Goal: Task Accomplishment & Management: Manage account settings

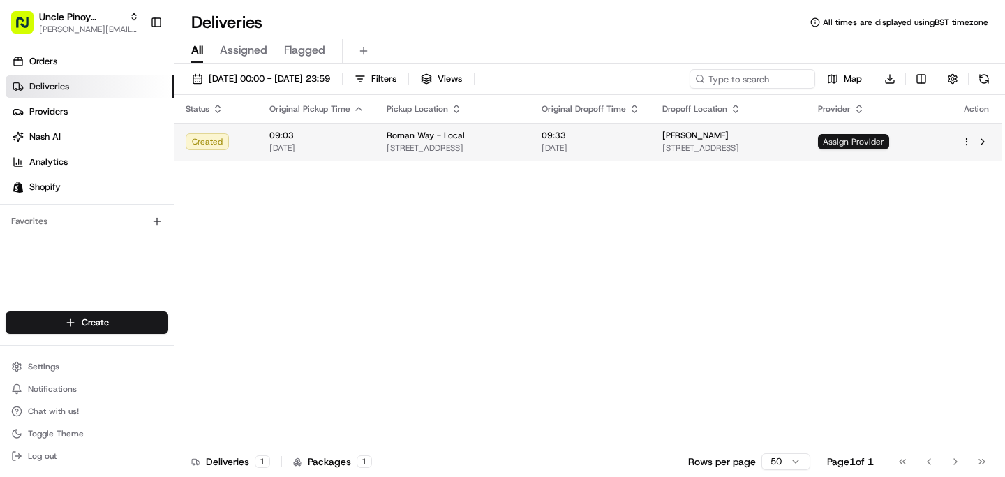
click at [889, 147] on span "Assign Provider" at bounding box center [853, 141] width 71 height 15
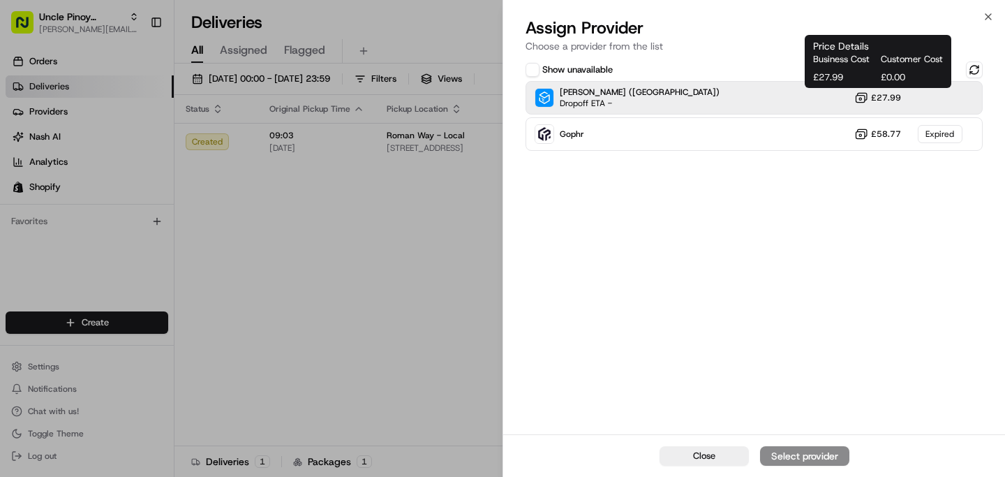
click at [883, 94] on span "£27.99" at bounding box center [886, 97] width 30 height 11
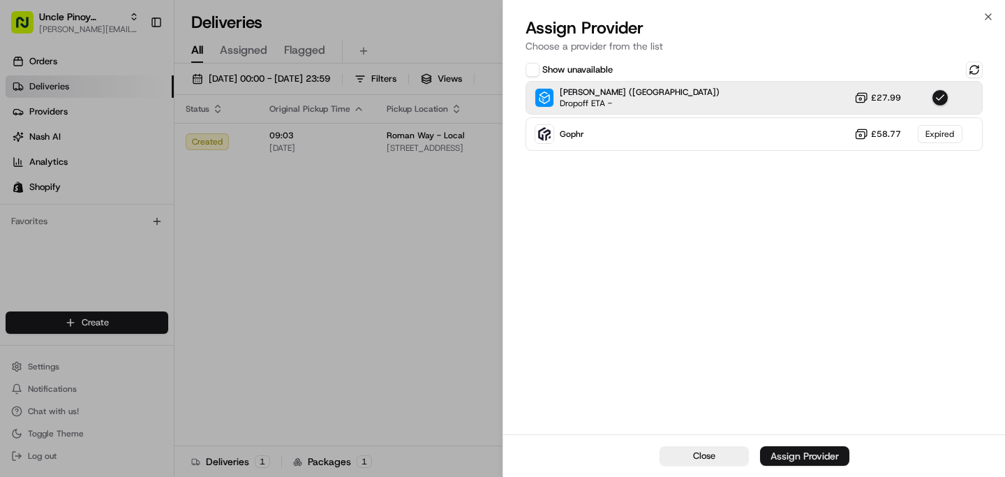
click at [819, 451] on div "Assign Provider" at bounding box center [804, 456] width 68 height 14
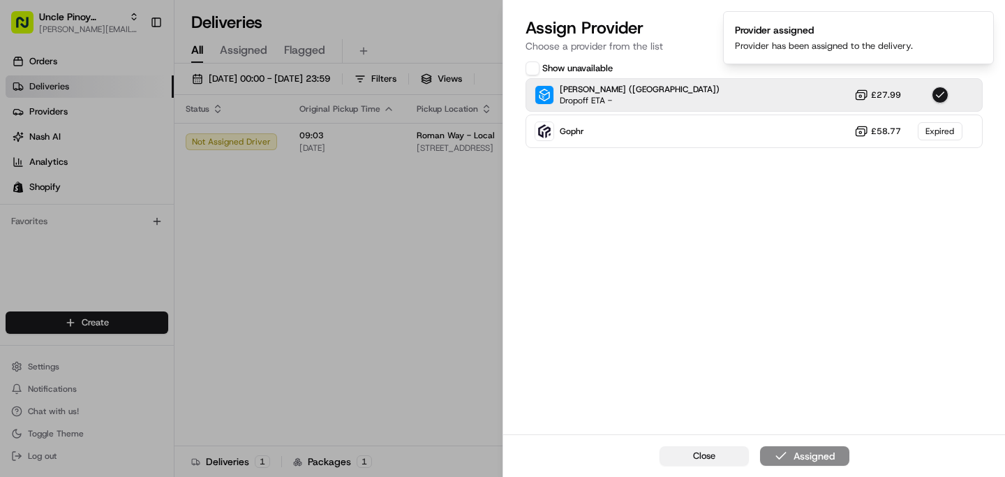
click at [690, 448] on button "Close" at bounding box center [703, 456] width 89 height 20
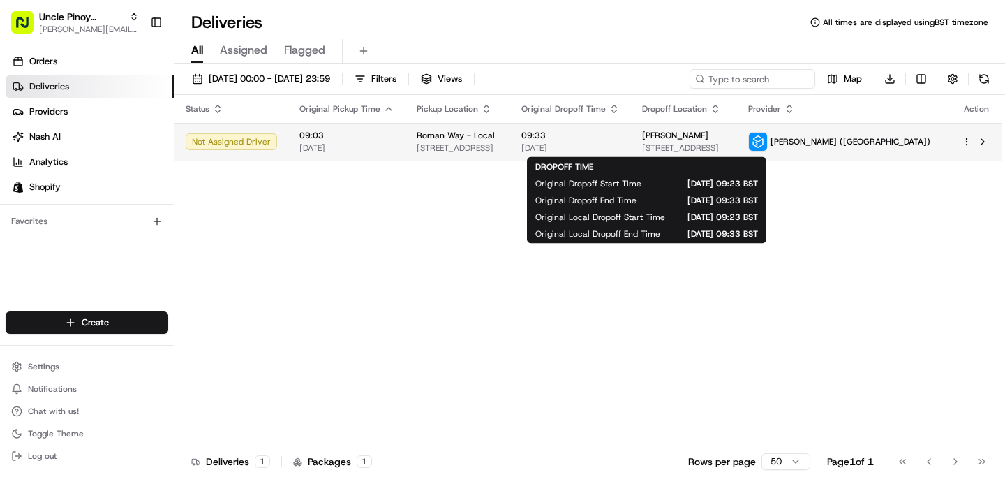
click at [620, 151] on span "[DATE]" at bounding box center [570, 147] width 98 height 11
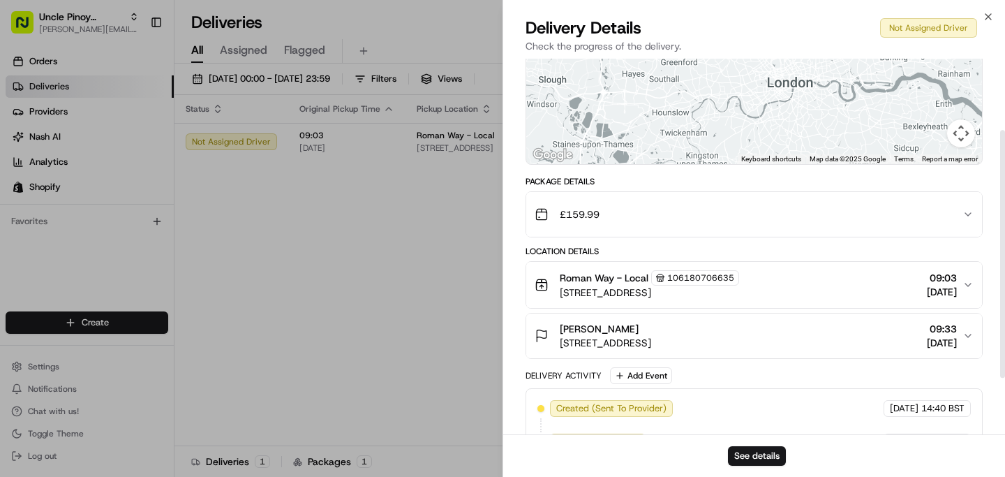
scroll to position [194, 0]
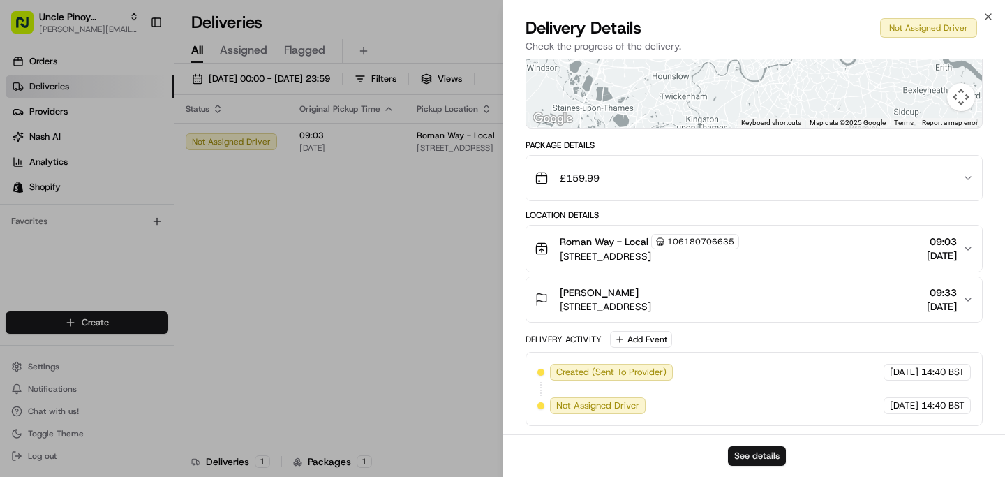
click at [768, 455] on button "See details" at bounding box center [757, 456] width 58 height 20
click at [1001, 15] on div "Close Delivery Details Not Assigned Driver Check the progress of the delivery. …" at bounding box center [753, 238] width 502 height 477
click at [988, 15] on icon "button" at bounding box center [988, 16] width 11 height 11
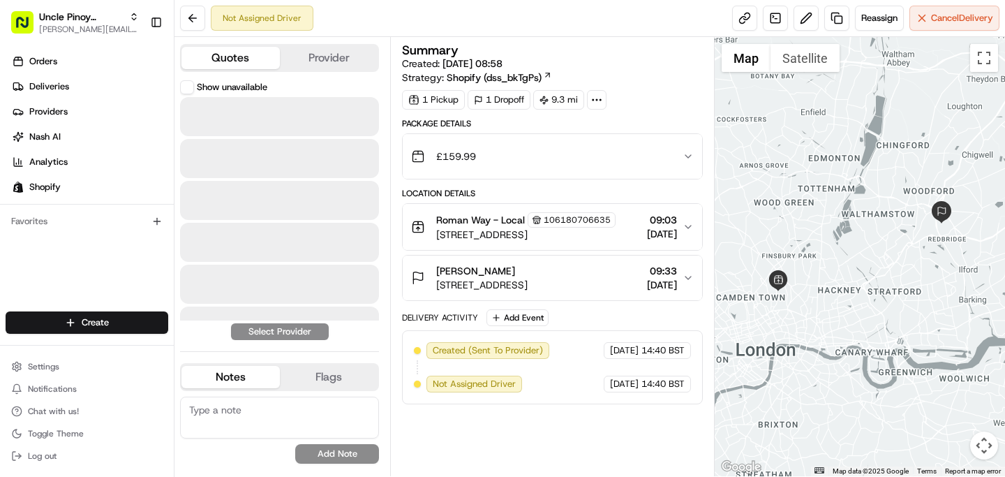
click at [214, 65] on button "Quotes" at bounding box center [230, 58] width 98 height 22
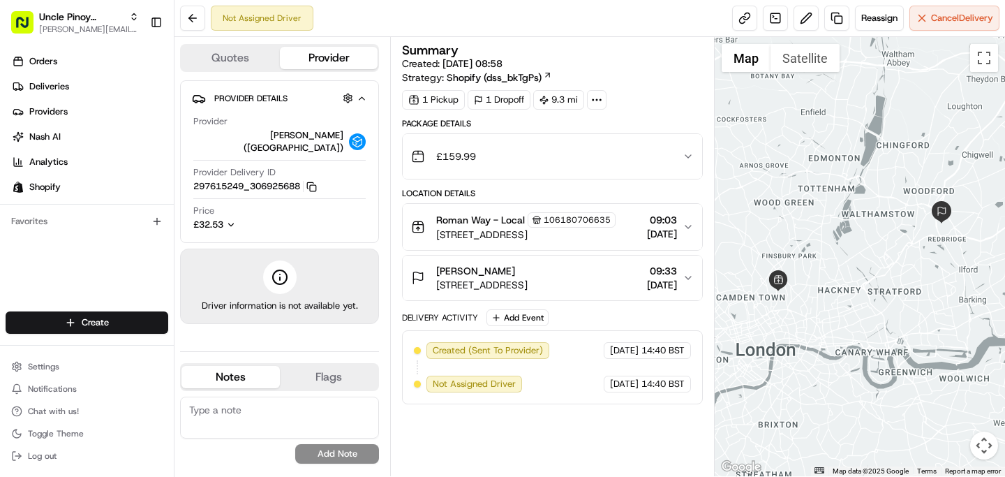
click at [366, 64] on button "Provider" at bounding box center [329, 58] width 98 height 22
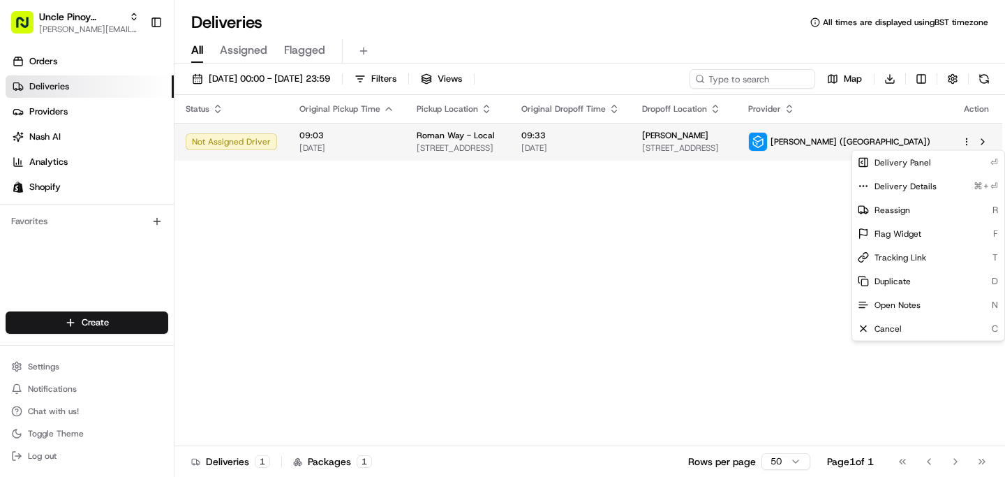
click at [965, 144] on html "Uncle Pinoy (Shopify) [EMAIL_ADDRESS][DOMAIN_NAME] Toggle Sidebar Orders Delive…" at bounding box center [502, 238] width 1005 height 477
click at [752, 225] on html "Uncle Pinoy (Shopify) alex.guinid@unclepinoy.com Toggle Sidebar Orders Deliveri…" at bounding box center [502, 238] width 1005 height 477
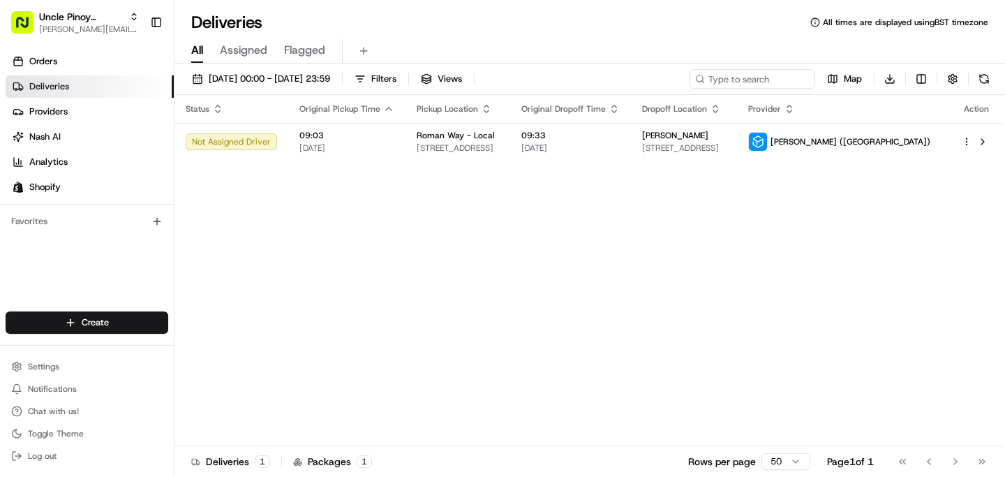
click at [386, 270] on div "Status Original Pickup Time Pickup Location Original Dropoff Time Dropoff Locat…" at bounding box center [588, 270] width 828 height 351
click at [573, 253] on div "Status Original Pickup Time Pickup Location Original Dropoff Time Dropoff Locat…" at bounding box center [588, 270] width 828 height 351
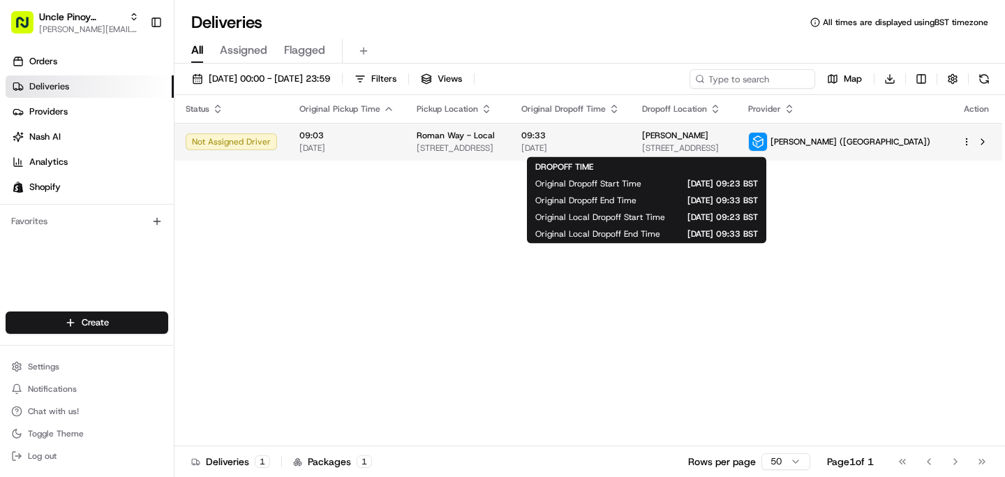
click at [620, 139] on span "09:33" at bounding box center [570, 135] width 98 height 11
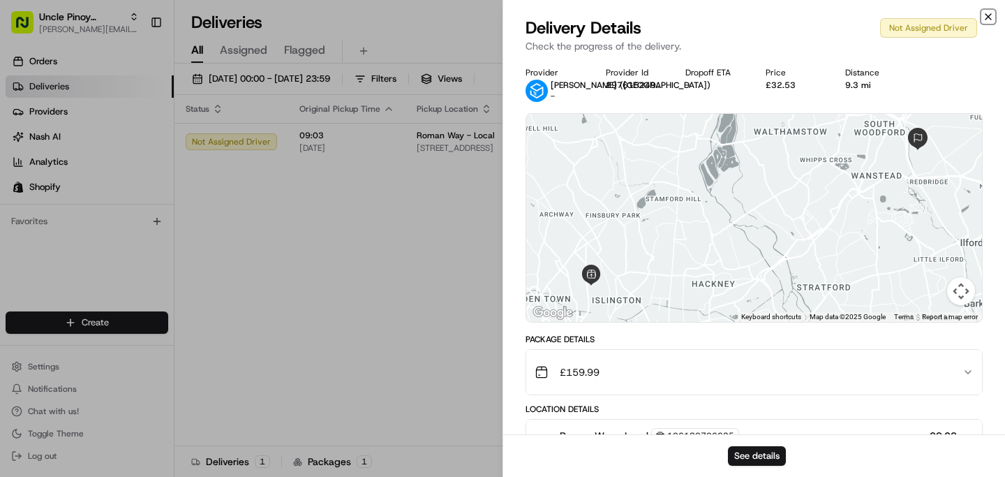
click at [990, 15] on icon "button" at bounding box center [988, 16] width 11 height 11
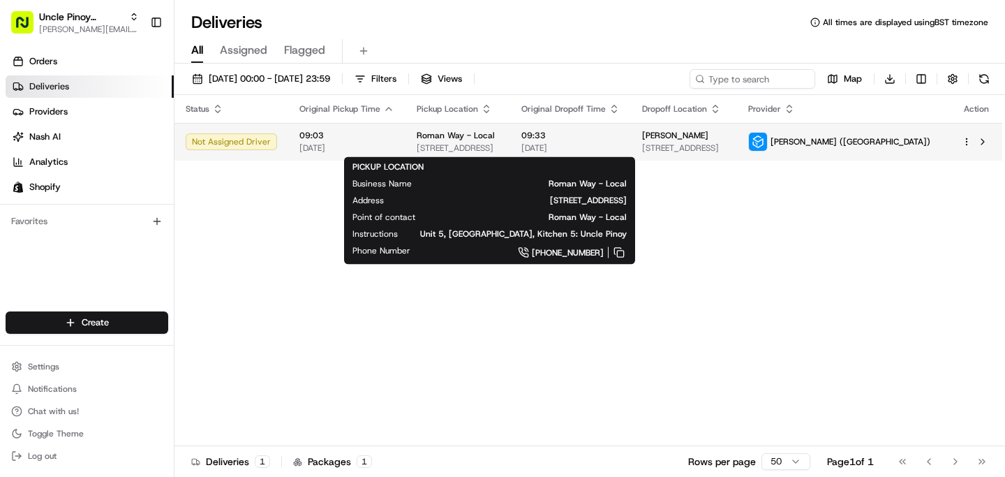
click at [499, 147] on span "[STREET_ADDRESS]" at bounding box center [458, 147] width 82 height 11
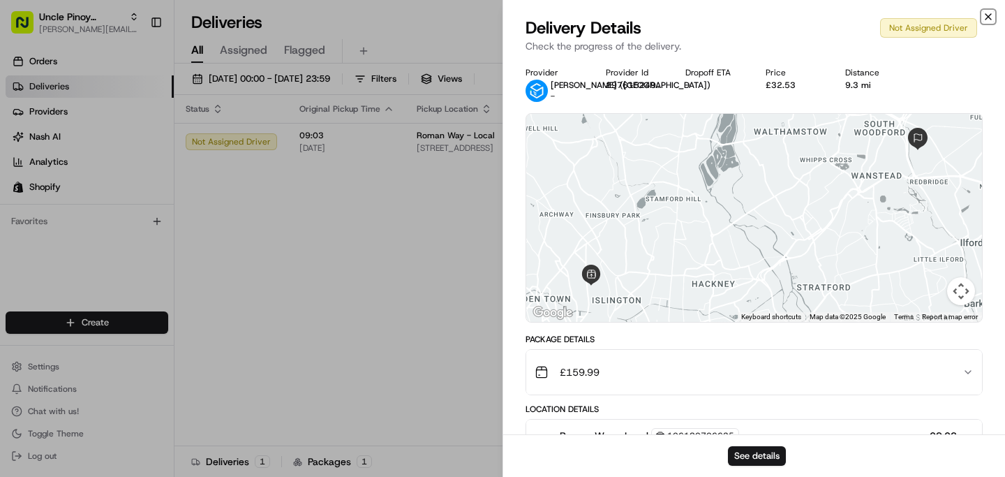
click at [983, 14] on icon "button" at bounding box center [988, 16] width 11 height 11
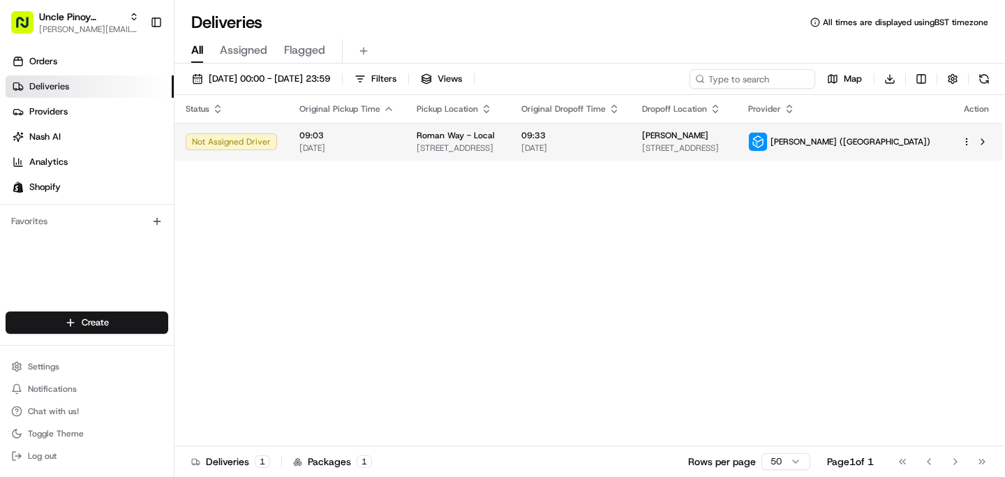
click at [465, 154] on td "Roman Way - Local [STREET_ADDRESS]" at bounding box center [457, 142] width 105 height 38
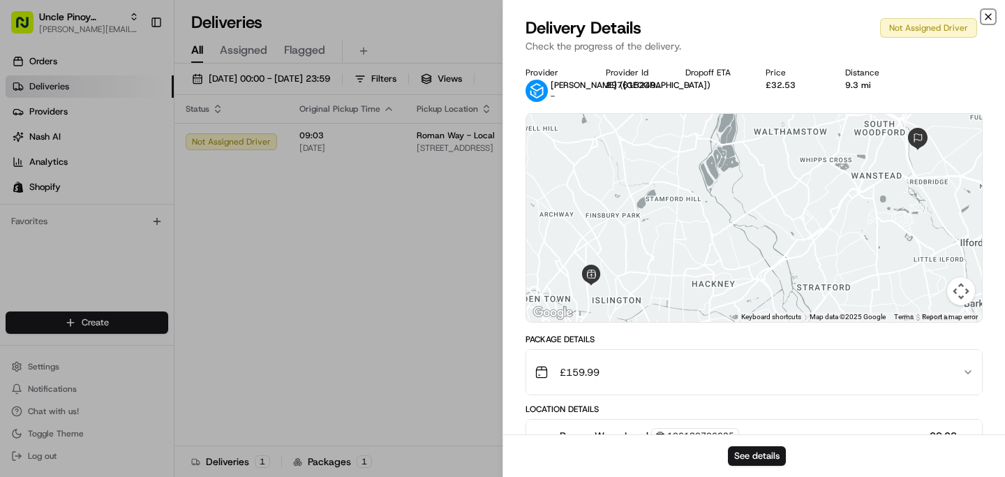
click at [987, 17] on icon "button" at bounding box center [988, 16] width 11 height 11
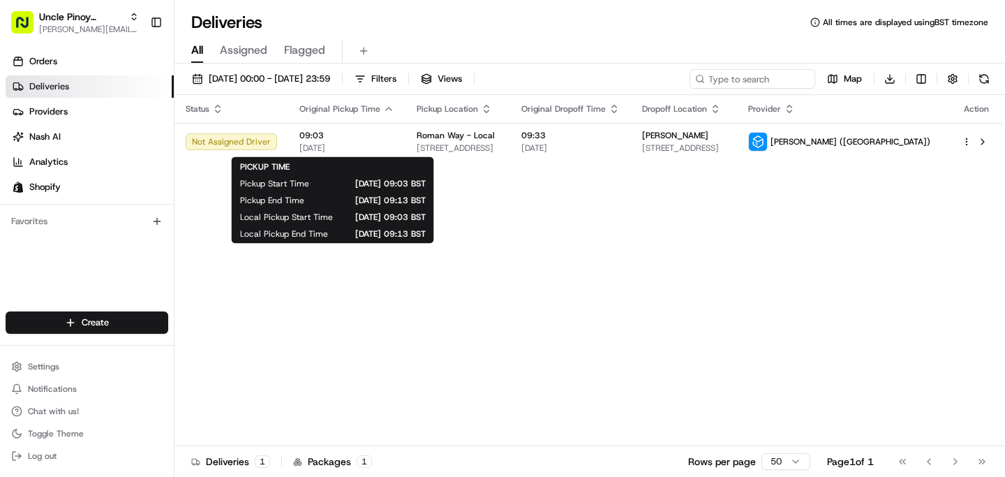
click at [434, 243] on div "PICKUP TIME Pickup Start Time [DATE] 09:03 BST Pickup End Time [DATE] 09:13 BST…" at bounding box center [333, 200] width 202 height 87
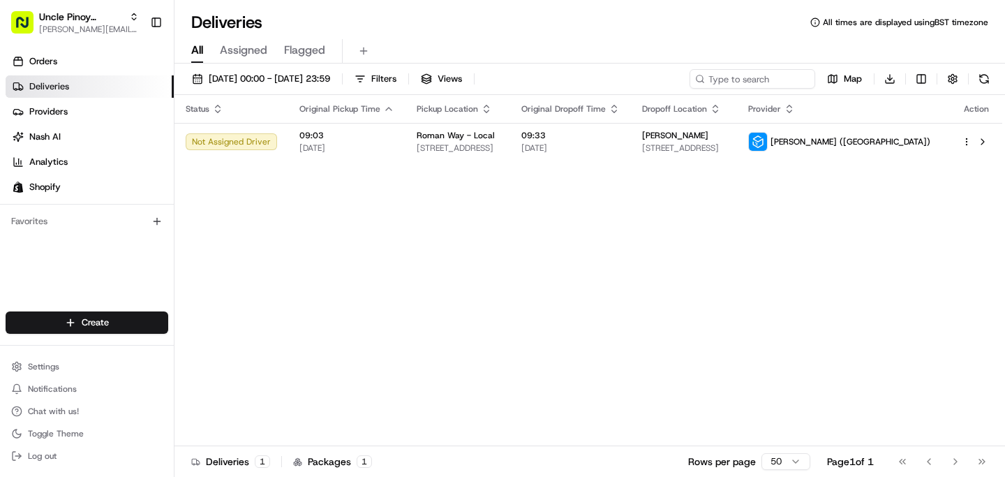
click at [571, 227] on div "Status Original Pickup Time Pickup Location Original Dropoff Time Dropoff Locat…" at bounding box center [588, 270] width 828 height 351
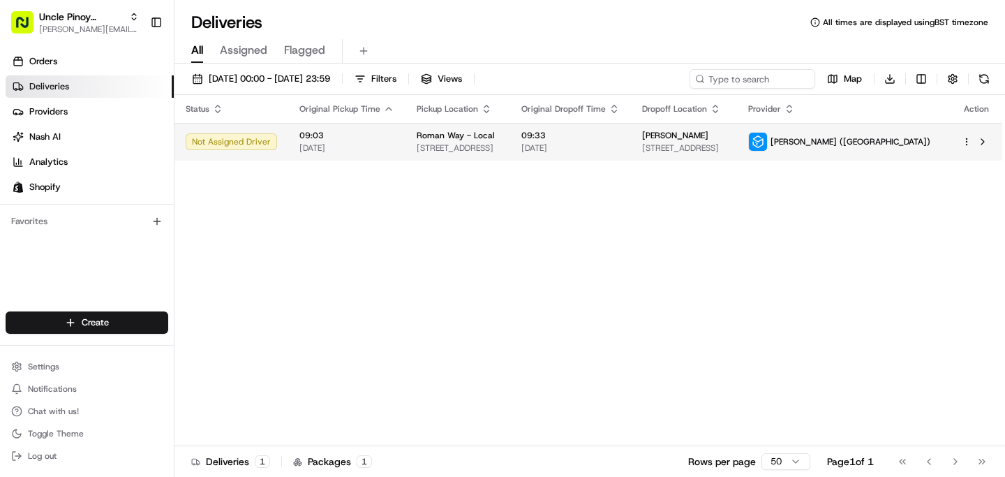
click at [499, 130] on div "Roman Way - Local" at bounding box center [458, 135] width 82 height 11
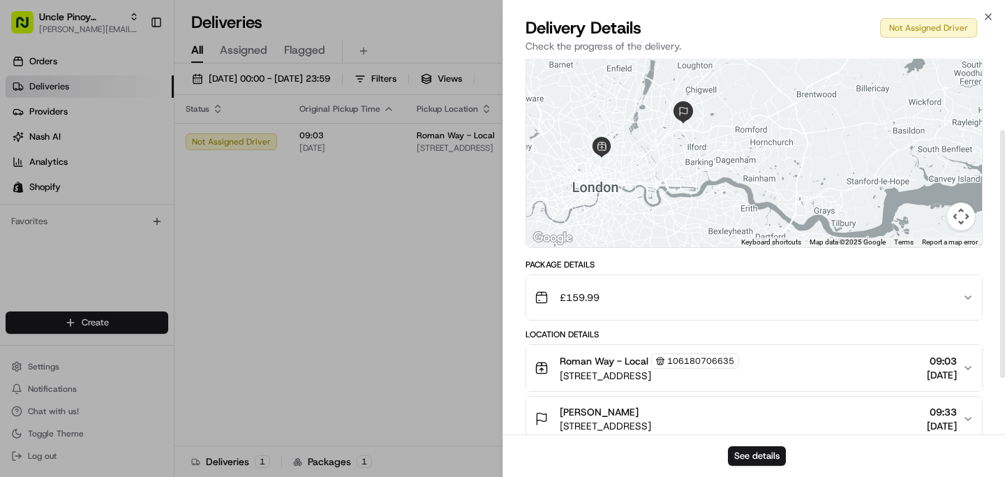
scroll to position [194, 0]
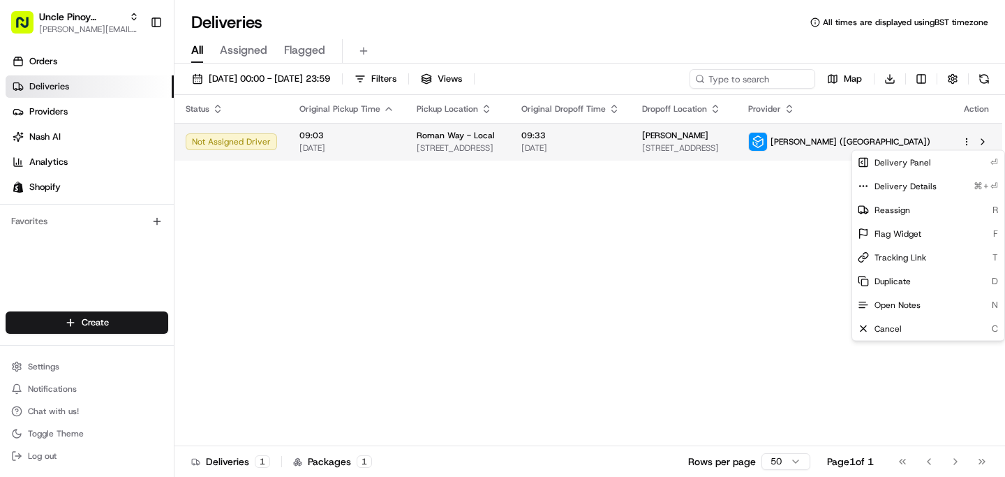
click at [966, 140] on html "Uncle Pinoy (Shopify) [EMAIL_ADDRESS][DOMAIN_NAME] Toggle Sidebar Orders Delive…" at bounding box center [502, 238] width 1005 height 477
click at [778, 211] on html "Uncle Pinoy (Shopify) alex.guinid@unclepinoy.com Toggle Sidebar Orders Deliveri…" at bounding box center [502, 238] width 1005 height 477
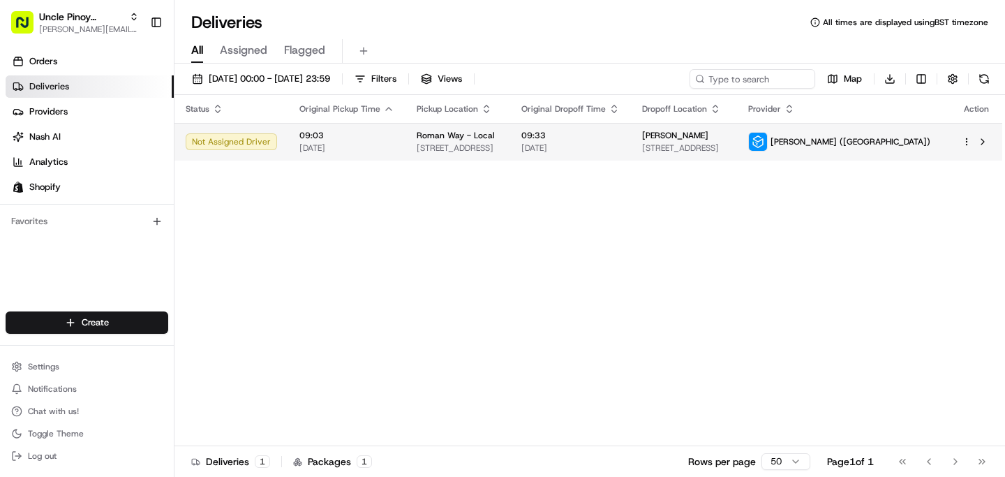
click at [915, 145] on span "[PERSON_NAME] ([GEOGRAPHIC_DATA])" at bounding box center [850, 141] width 160 height 11
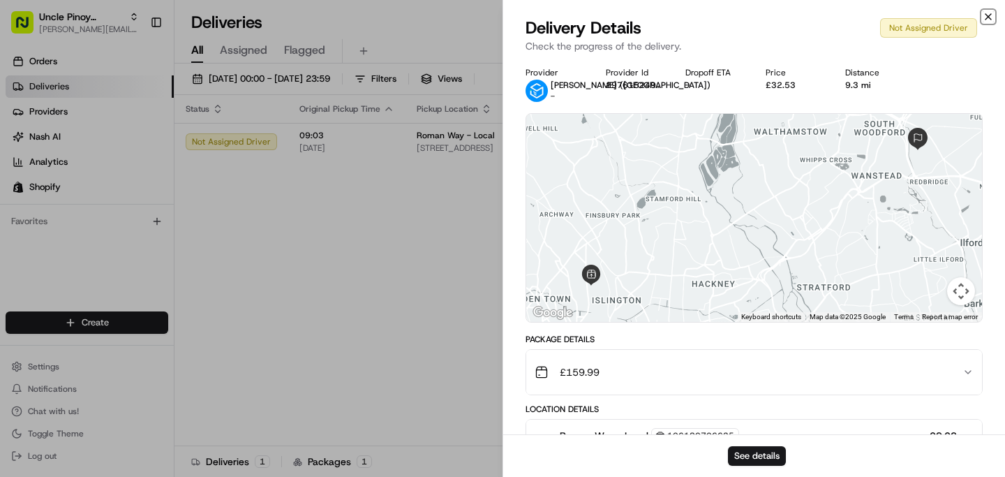
click at [990, 20] on icon "button" at bounding box center [988, 17] width 6 height 6
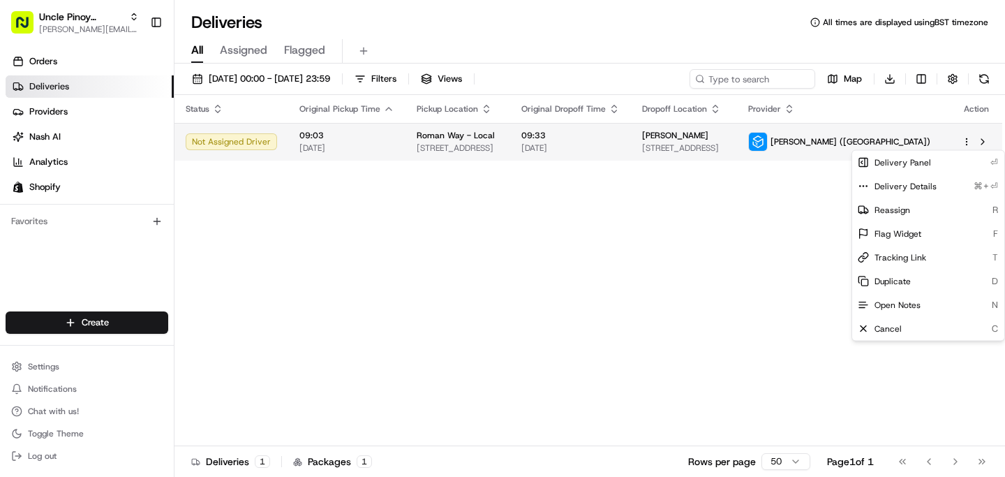
click at [964, 145] on html "Uncle Pinoy (Shopify) [EMAIL_ADDRESS][DOMAIN_NAME] Toggle Sidebar Orders Delive…" at bounding box center [502, 238] width 1005 height 477
click at [803, 218] on html "Uncle Pinoy (Shopify) alex.guinid@unclepinoy.com Toggle Sidebar Orders Deliveri…" at bounding box center [502, 238] width 1005 height 477
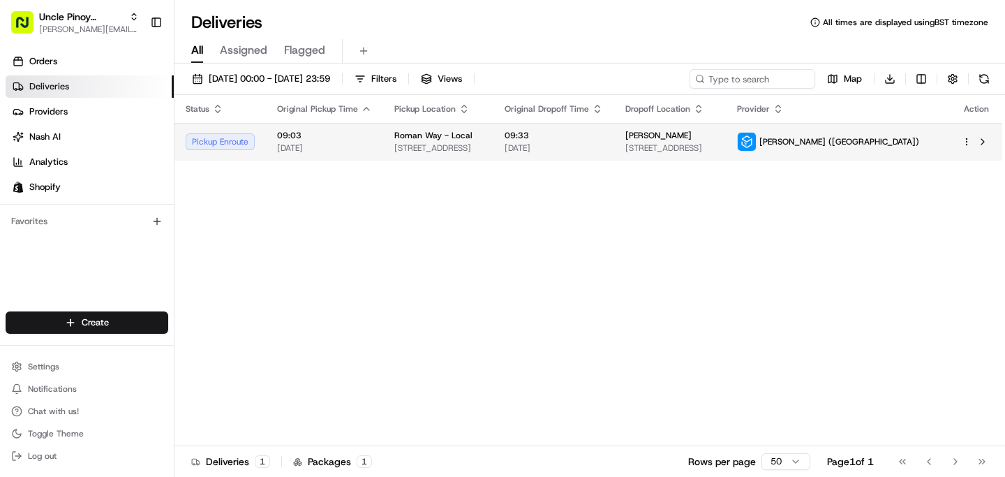
click at [603, 151] on span "[DATE]" at bounding box center [554, 147] width 98 height 11
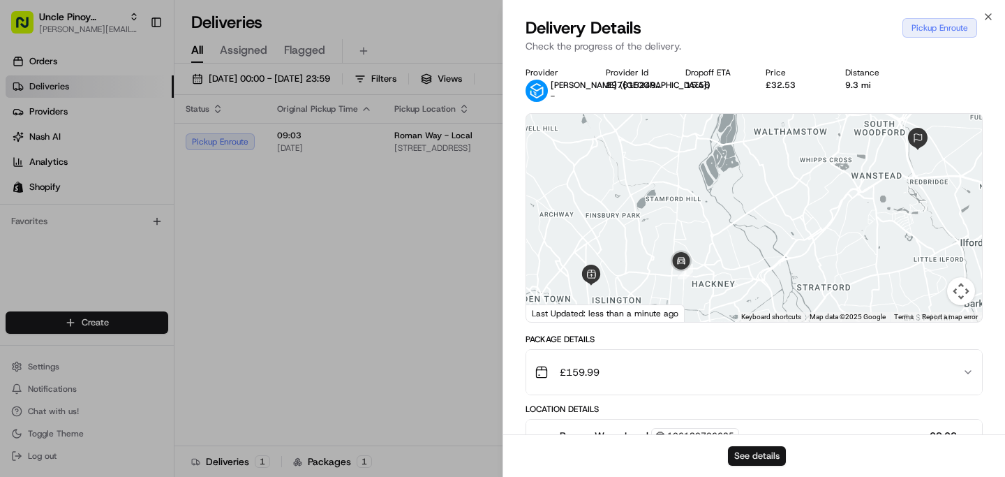
click at [752, 463] on button "See details" at bounding box center [757, 456] width 58 height 20
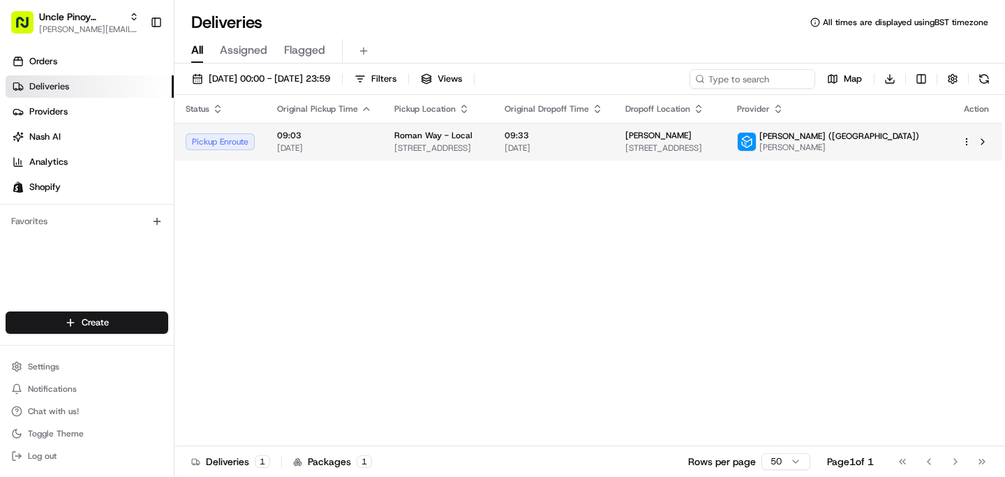
click at [967, 146] on html "Uncle Pinoy (Shopify) alex.guinid@unclepinoy.com Toggle Sidebar Orders Deliveri…" at bounding box center [502, 238] width 1005 height 477
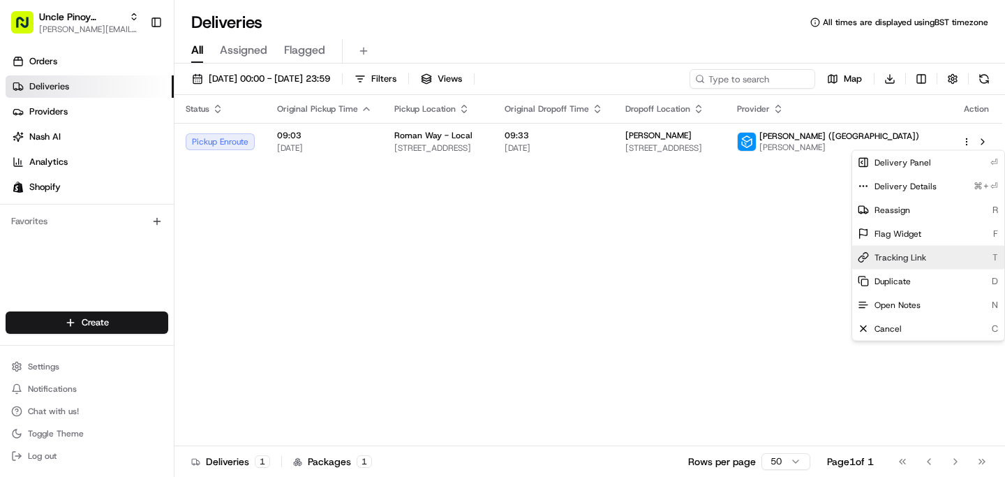
click at [920, 256] on span "Tracking Link" at bounding box center [900, 257] width 52 height 11
click at [387, 288] on html "Uncle Pinoy (Shopify) alex.guinid@unclepinoy.com Toggle Sidebar Orders Deliveri…" at bounding box center [502, 238] width 1005 height 477
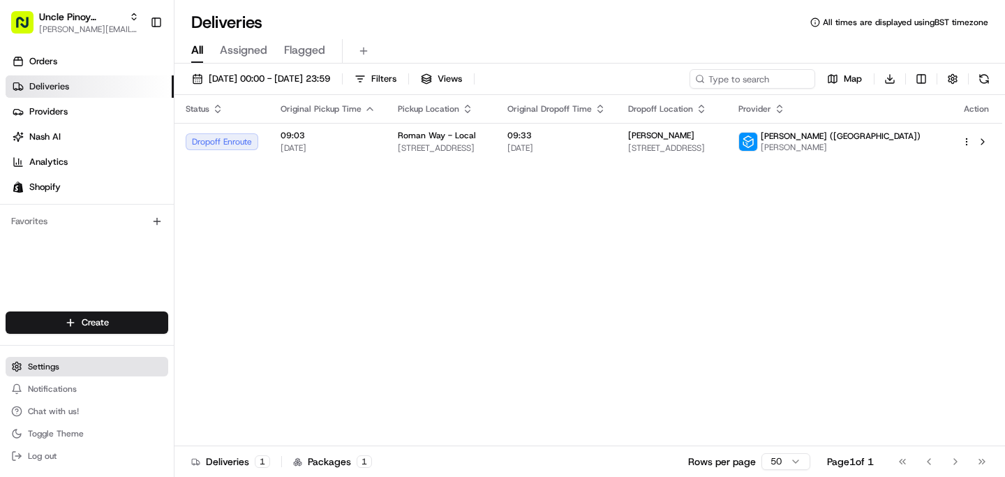
click at [60, 372] on button "Settings" at bounding box center [87, 367] width 163 height 20
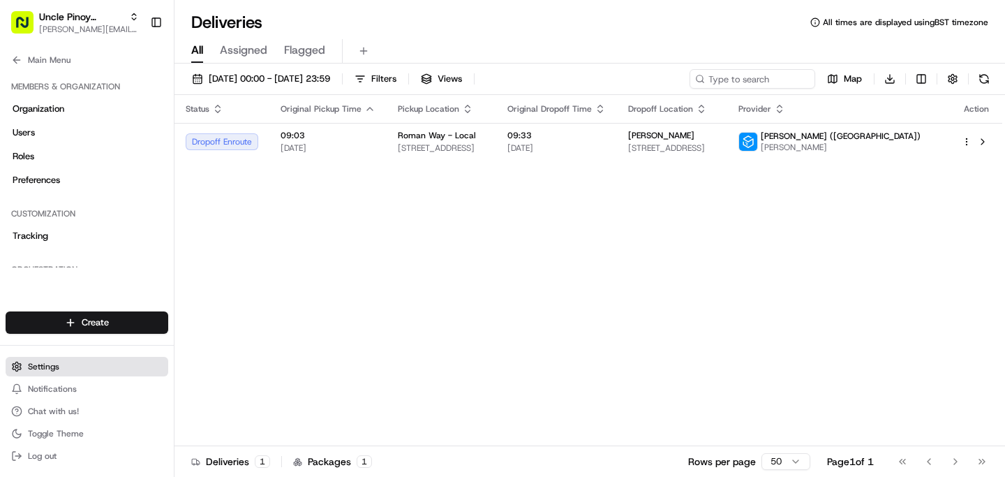
click at [60, 372] on button "Settings" at bounding box center [87, 367] width 163 height 20
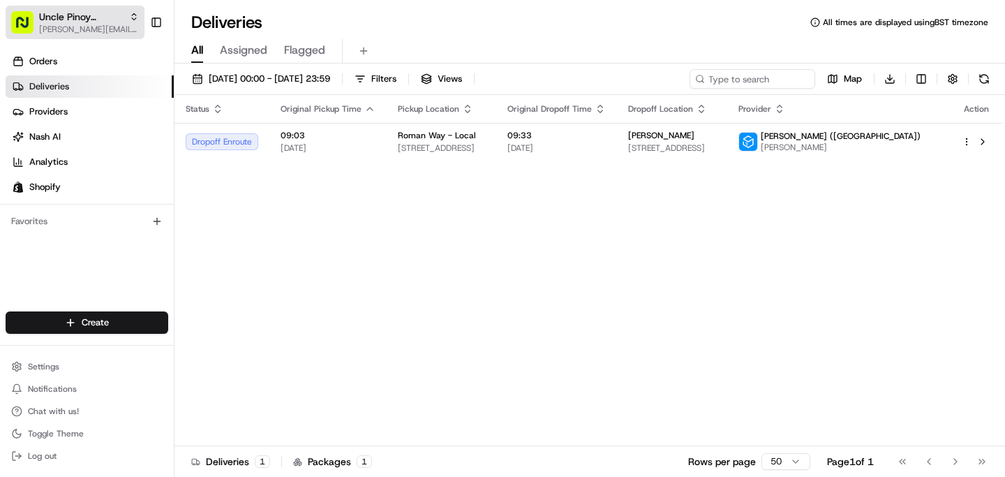
click at [123, 22] on span "Uncle Pinoy (Shopify)" at bounding box center [81, 17] width 84 height 14
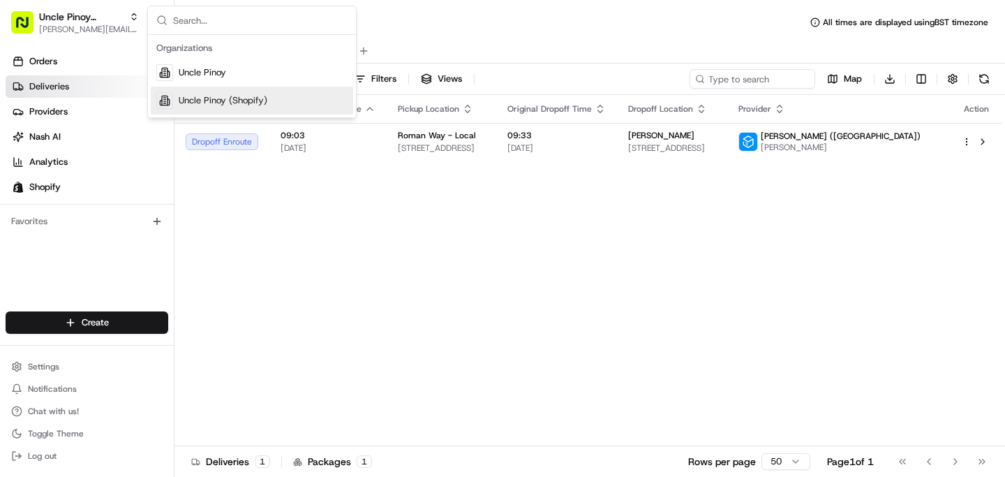
click at [173, 101] on div "Uncle Pinoy (Shopify)" at bounding box center [252, 101] width 202 height 28
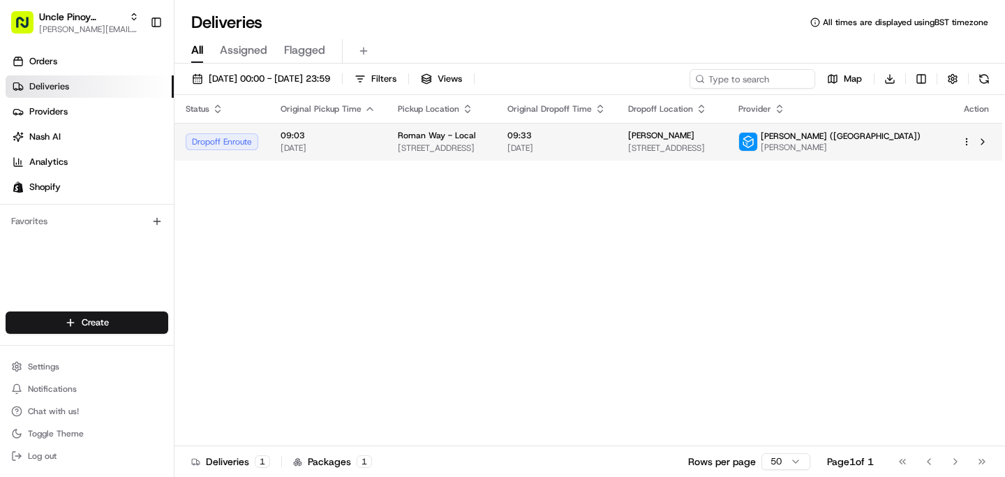
click at [264, 130] on td "Dropoff Enroute" at bounding box center [221, 142] width 95 height 38
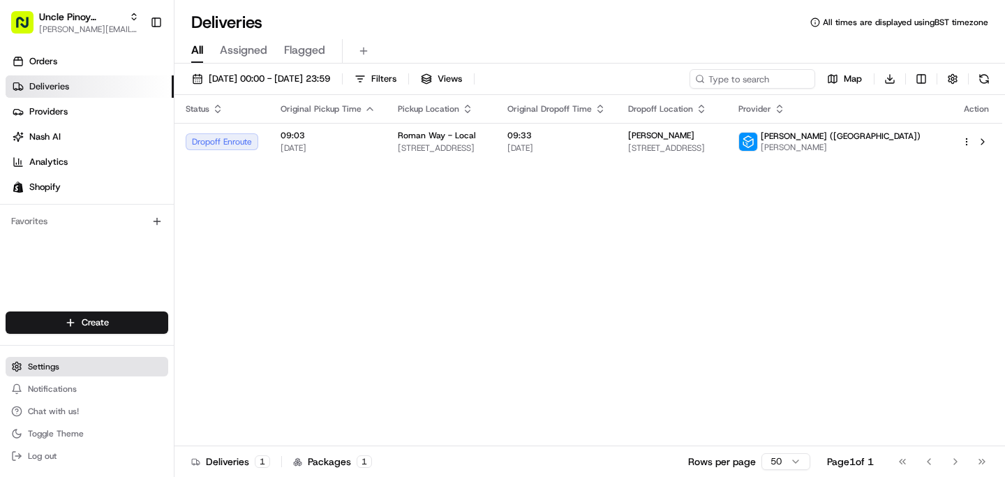
click at [89, 368] on button "Settings" at bounding box center [87, 367] width 163 height 20
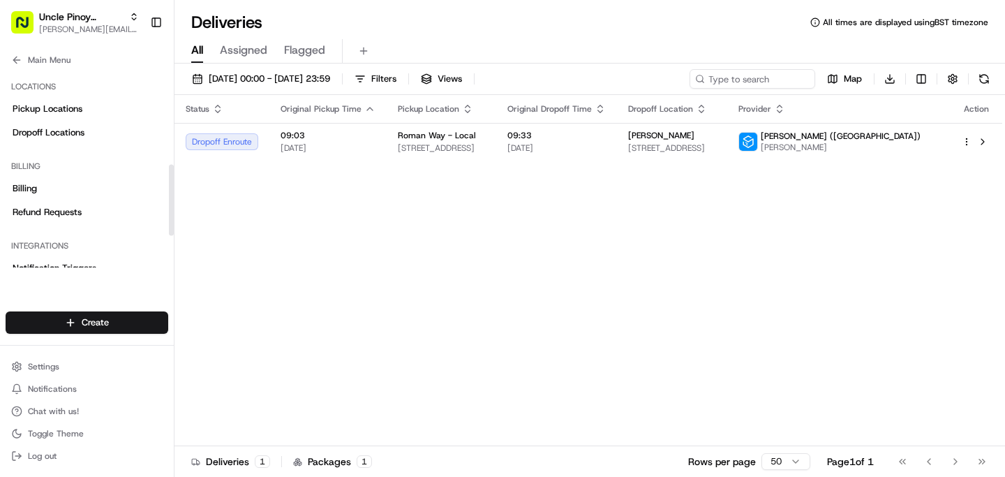
scroll to position [263, 0]
click at [77, 180] on link "Billing" at bounding box center [87, 188] width 163 height 22
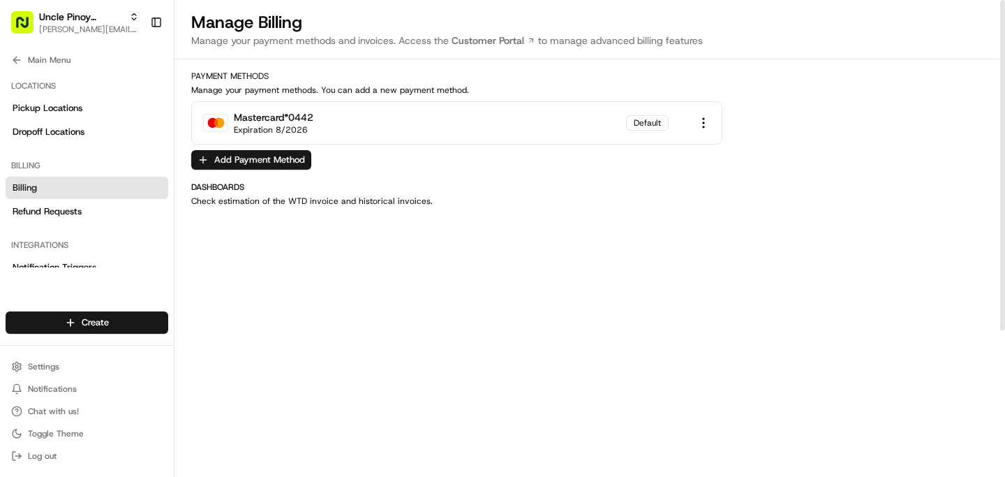
click at [439, 174] on div "Manage Billing Manage your payment methods and invoices. Access the Customer Po…" at bounding box center [589, 344] width 830 height 689
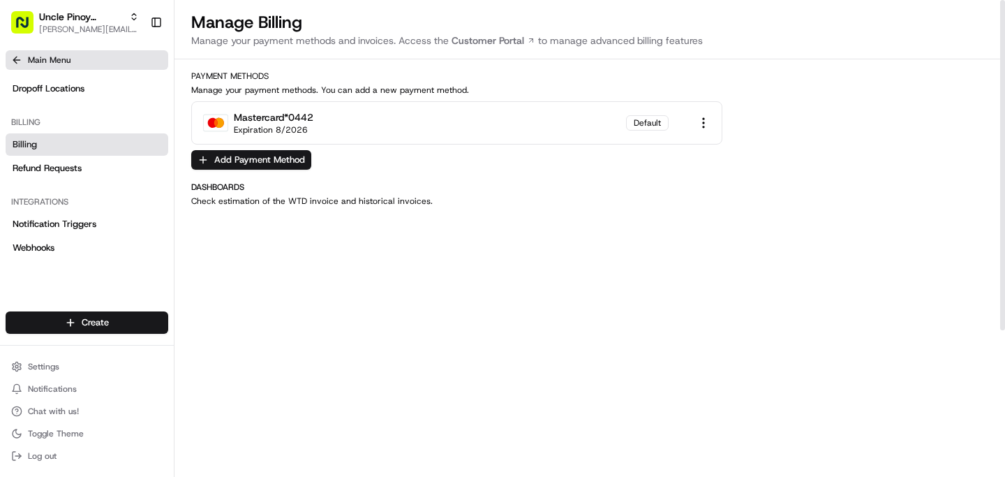
click at [61, 69] on button "Main Menu" at bounding box center [87, 60] width 163 height 20
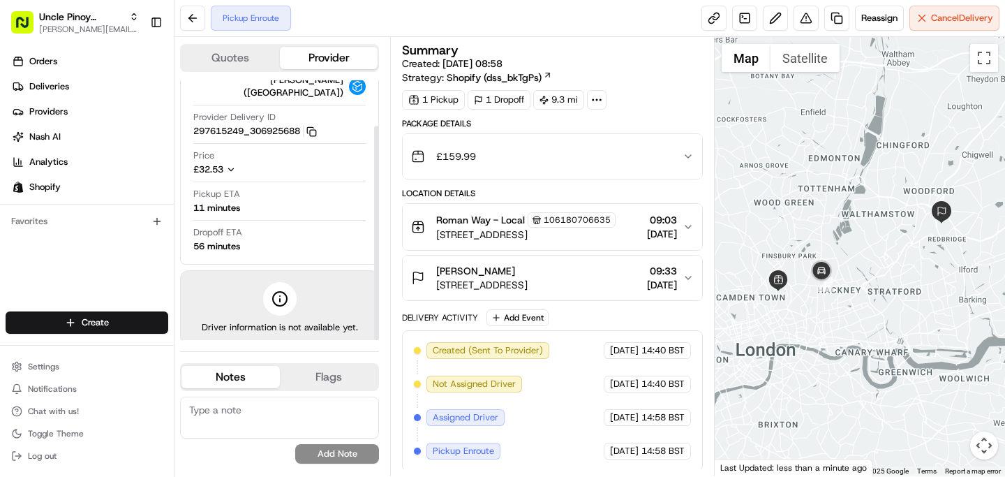
click at [275, 295] on circle at bounding box center [280, 299] width 14 height 14
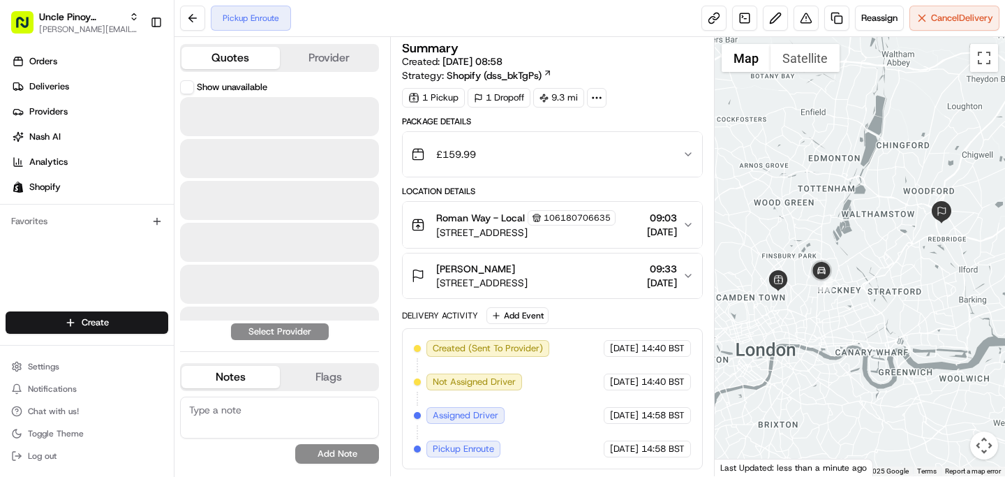
click at [243, 52] on button "Quotes" at bounding box center [230, 58] width 98 height 22
click at [312, 66] on button "Provider" at bounding box center [329, 58] width 98 height 22
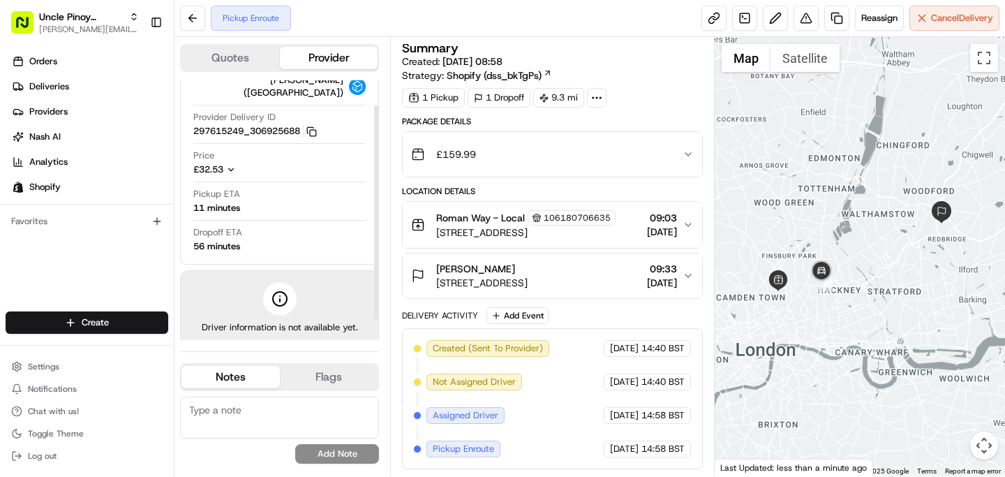
scroll to position [0, 0]
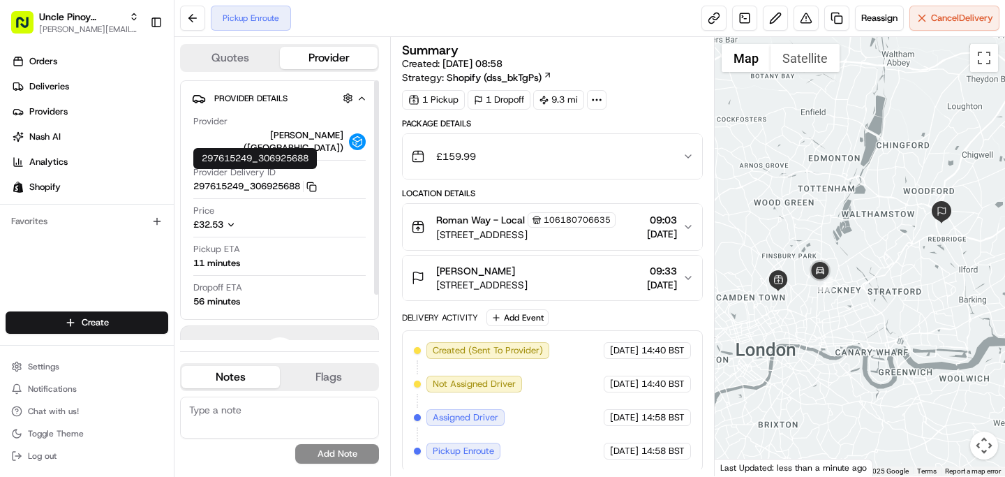
scroll to position [55, 0]
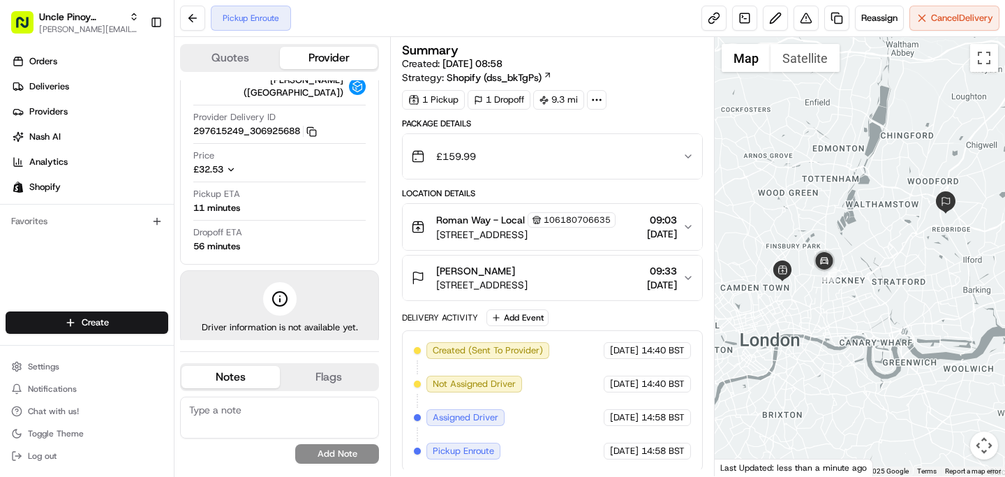
drag, startPoint x: 815, startPoint y: 300, endPoint x: 822, endPoint y: 290, distance: 12.6
click at [822, 290] on div at bounding box center [860, 256] width 291 height 439
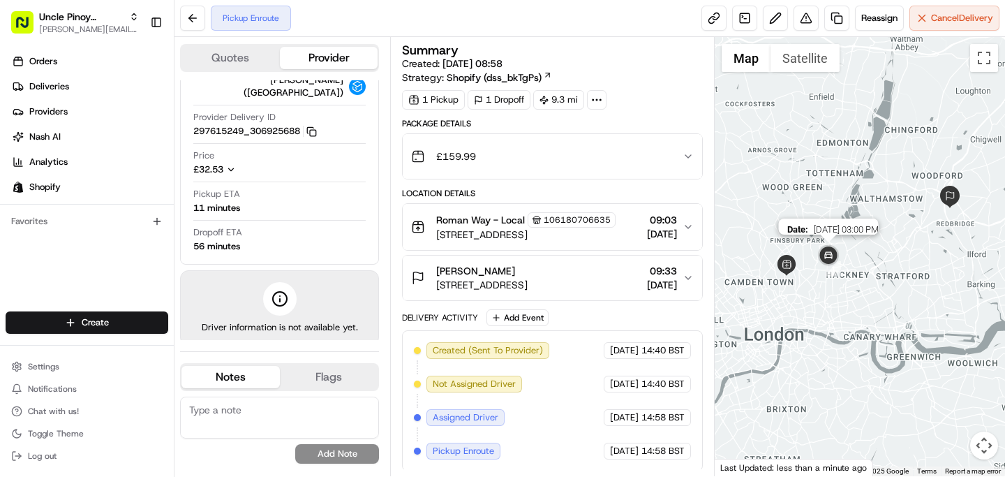
click at [827, 255] on img at bounding box center [828, 256] width 28 height 28
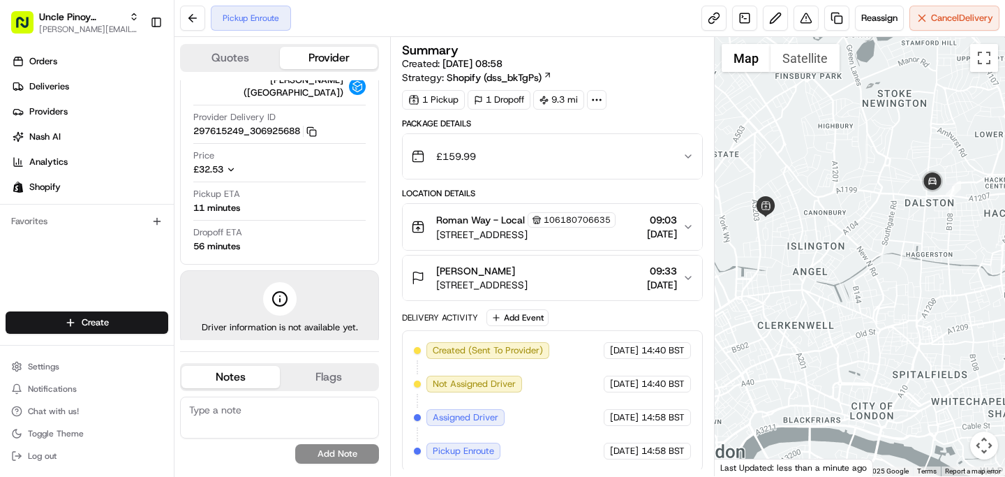
drag, startPoint x: 803, startPoint y: 300, endPoint x: 867, endPoint y: 300, distance: 63.5
click at [867, 300] on div at bounding box center [860, 256] width 291 height 439
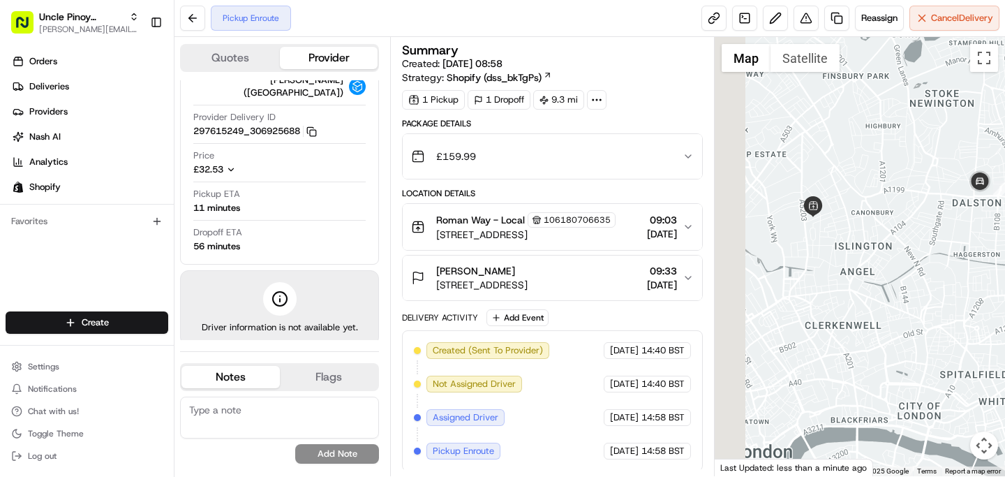
drag, startPoint x: 815, startPoint y: 244, endPoint x: 864, endPoint y: 244, distance: 48.9
click at [864, 244] on div at bounding box center [860, 256] width 291 height 439
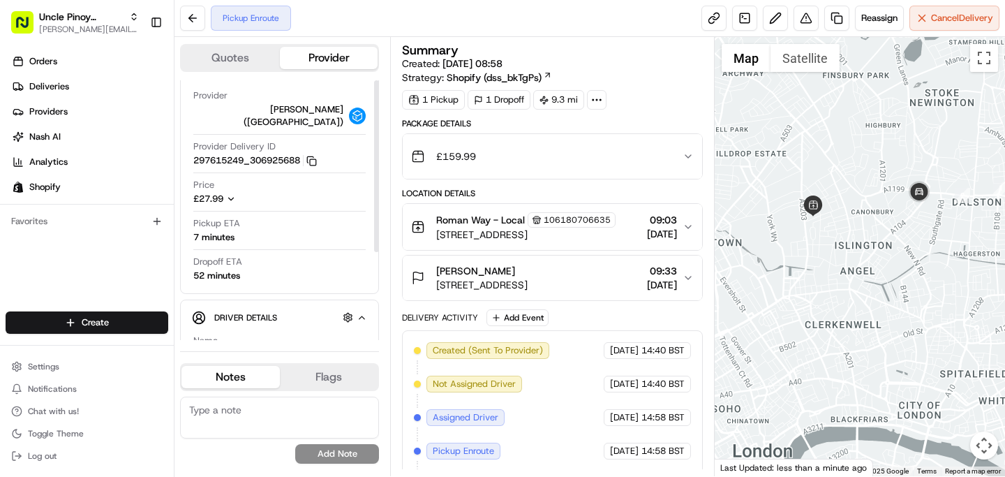
scroll to position [0, 0]
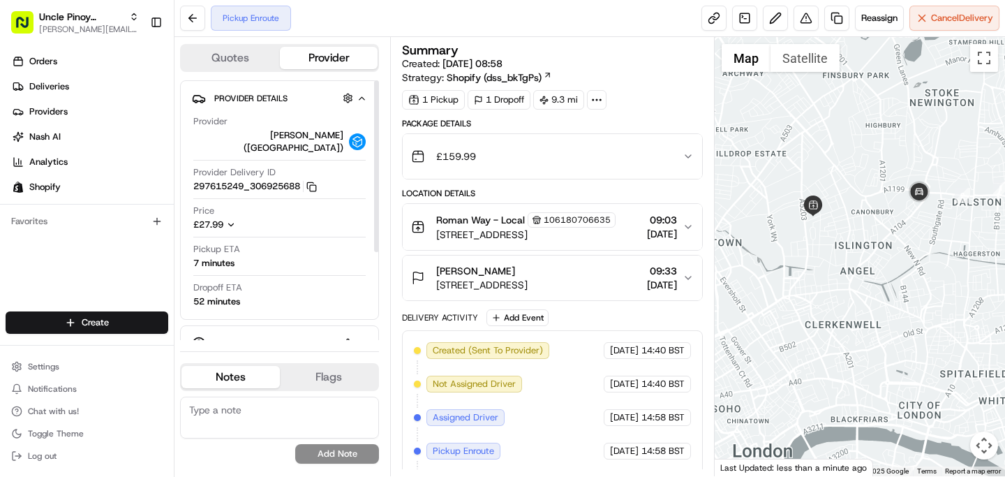
click at [234, 223] on icon "button" at bounding box center [231, 224] width 5 height 3
click at [232, 272] on icon "button" at bounding box center [231, 277] width 10 height 10
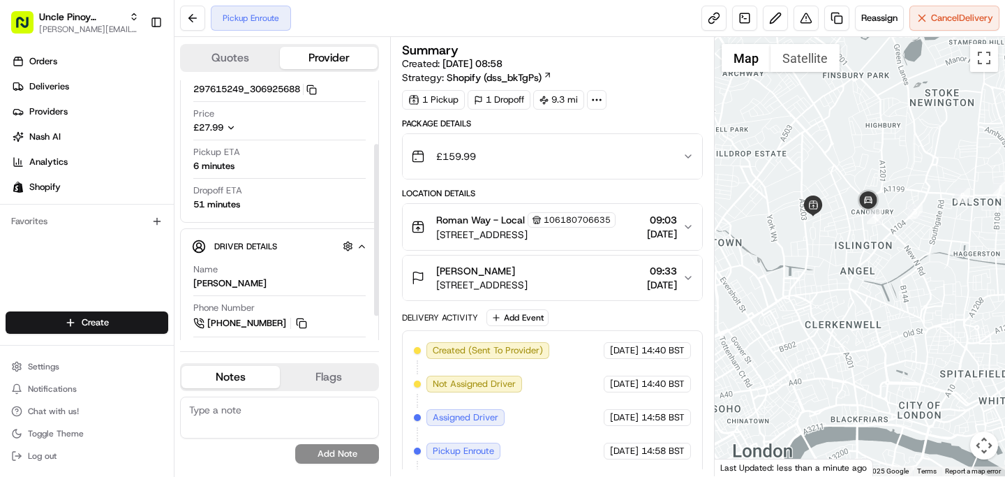
scroll to position [96, 0]
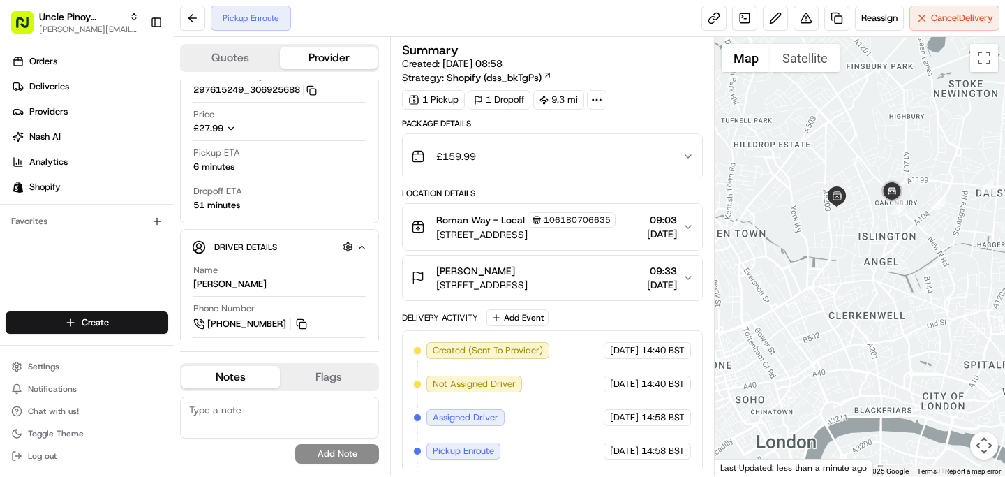
click at [824, 257] on div at bounding box center [860, 256] width 291 height 439
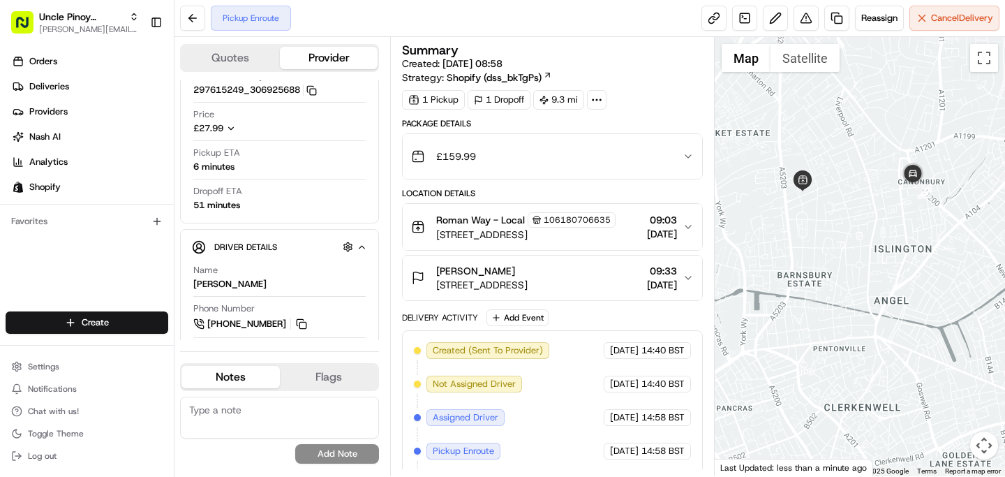
drag, startPoint x: 843, startPoint y: 208, endPoint x: 854, endPoint y: 214, distance: 12.5
click at [854, 214] on div at bounding box center [860, 256] width 291 height 439
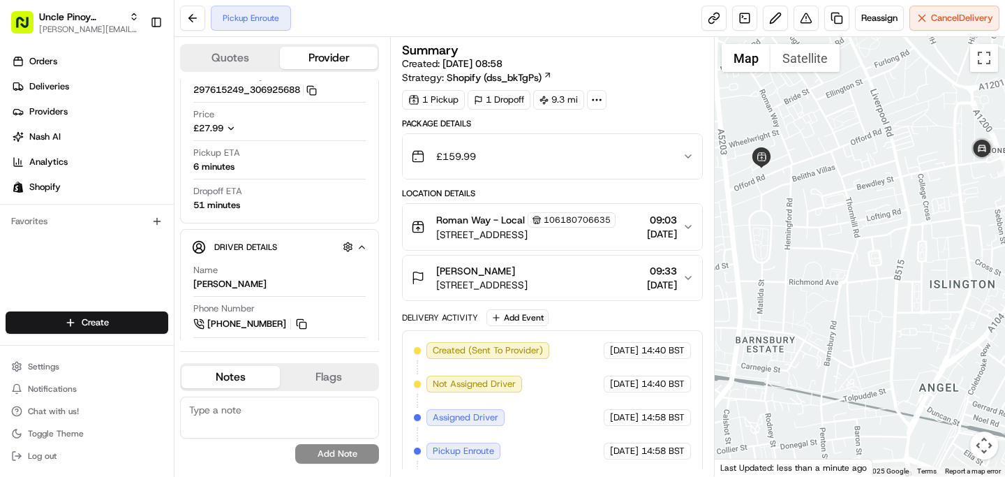
drag, startPoint x: 742, startPoint y: 207, endPoint x: 768, endPoint y: 213, distance: 26.4
click at [768, 213] on div at bounding box center [860, 256] width 291 height 439
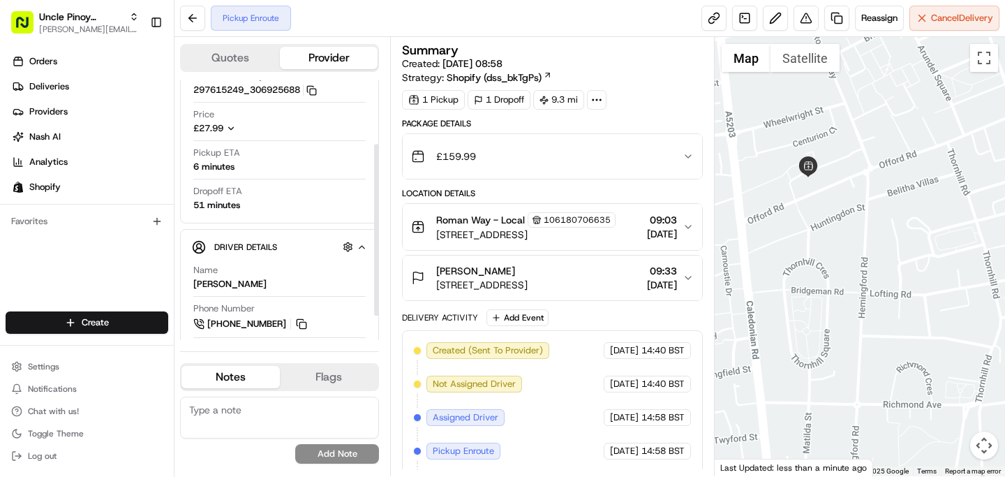
scroll to position [133, 0]
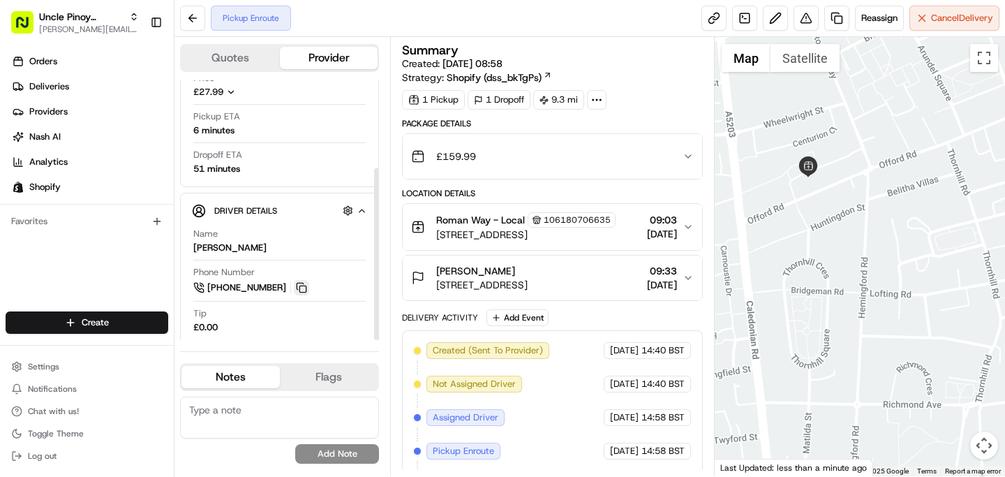
click at [303, 281] on button at bounding box center [301, 287] width 15 height 15
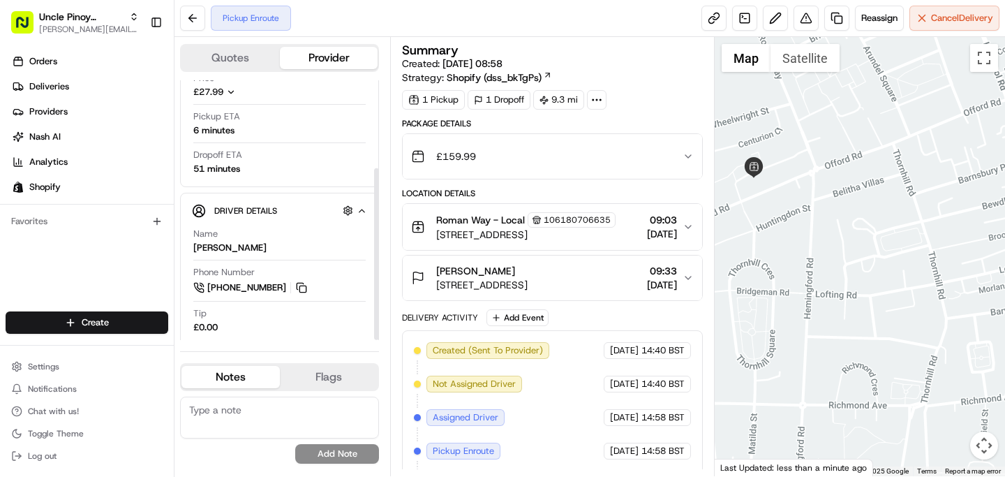
drag, startPoint x: 860, startPoint y: 180, endPoint x: 729, endPoint y: 185, distance: 132.0
click at [729, 185] on div at bounding box center [860, 256] width 291 height 439
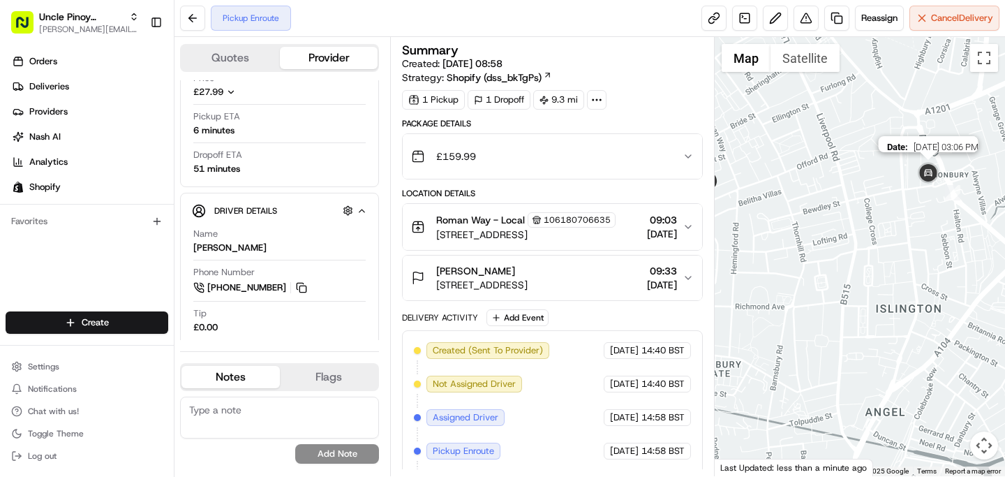
click at [925, 179] on img at bounding box center [928, 174] width 28 height 28
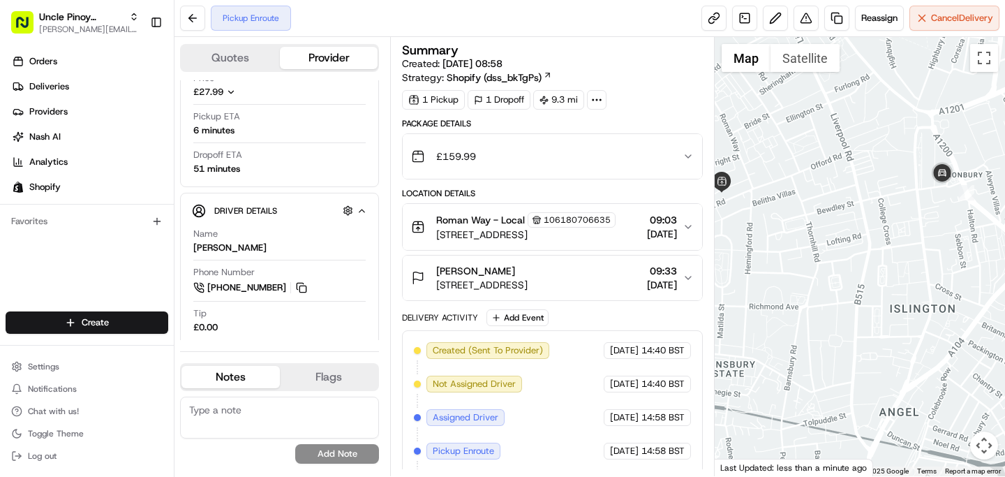
drag, startPoint x: 731, startPoint y: 250, endPoint x: 805, endPoint y: 240, distance: 74.6
click at [805, 240] on div at bounding box center [860, 256] width 291 height 439
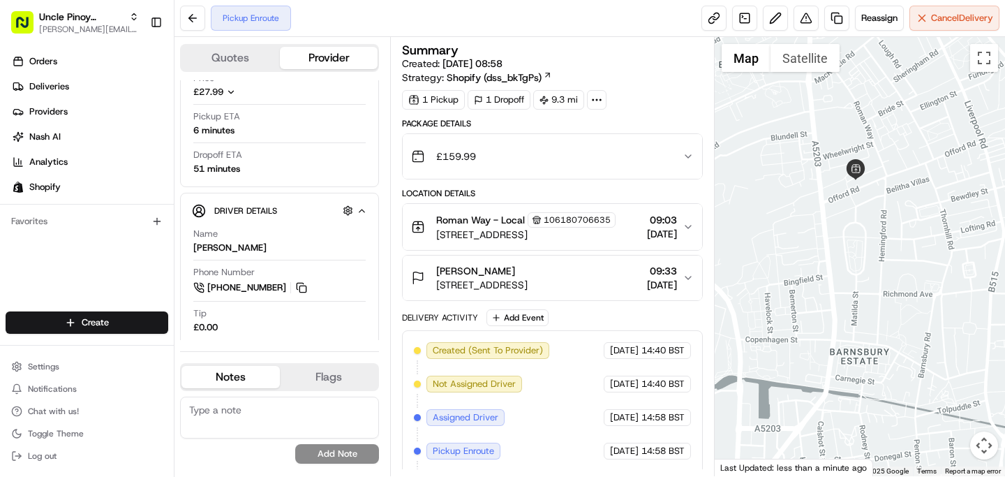
drag, startPoint x: 848, startPoint y: 239, endPoint x: 920, endPoint y: 239, distance: 72.6
click at [920, 239] on div at bounding box center [860, 256] width 291 height 439
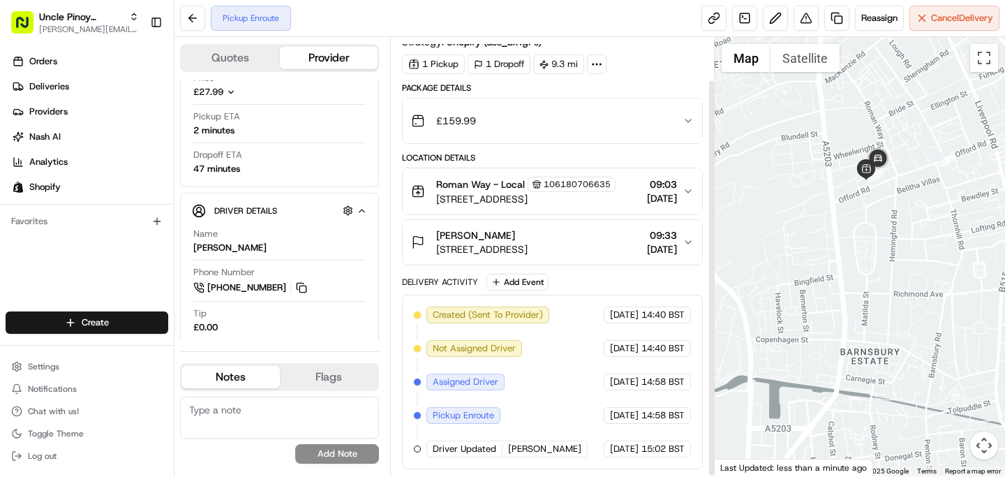
scroll to position [48, 0]
